Goal: Find contact information: Find contact information

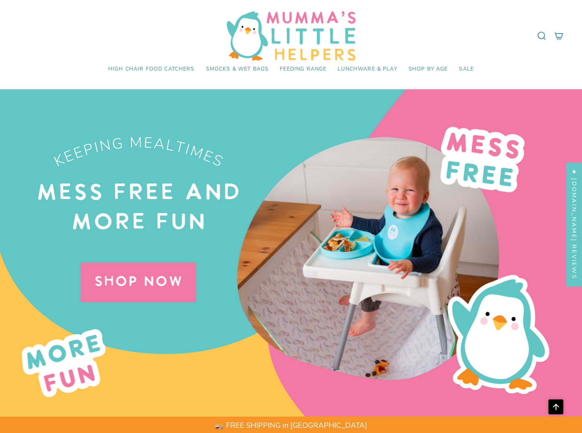
scroll to position [2511, 0]
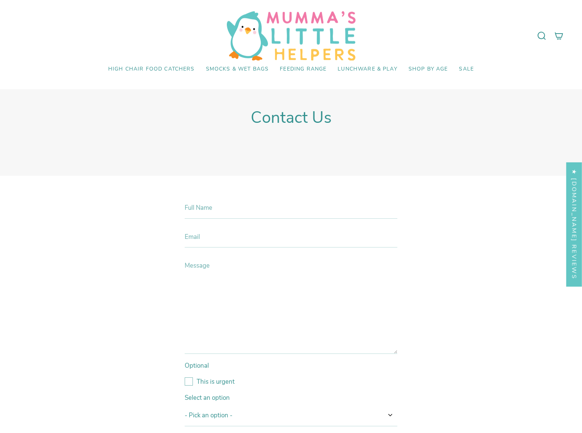
scroll to position [345, 0]
